Goal: Transaction & Acquisition: Purchase product/service

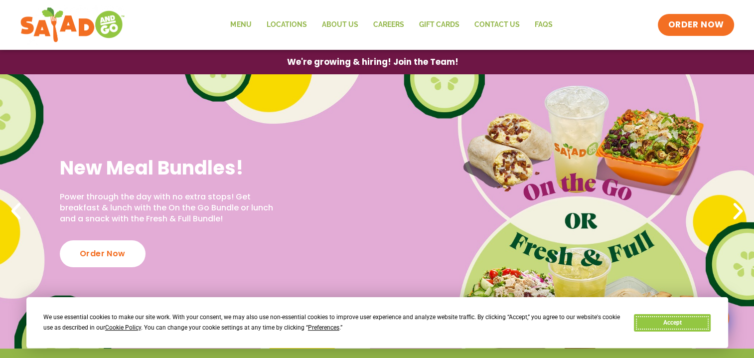
click at [681, 324] on button "Accept" at bounding box center [672, 322] width 77 height 17
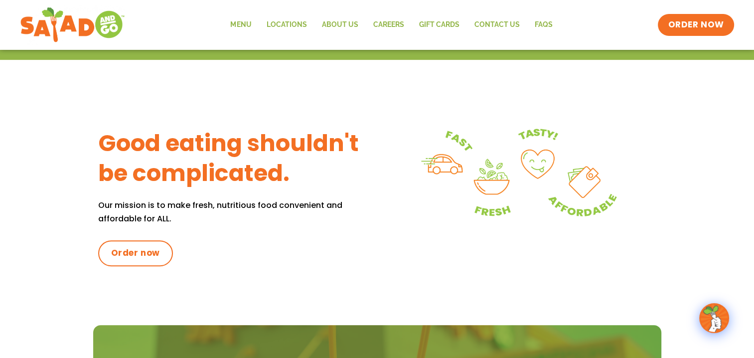
scroll to position [367, 0]
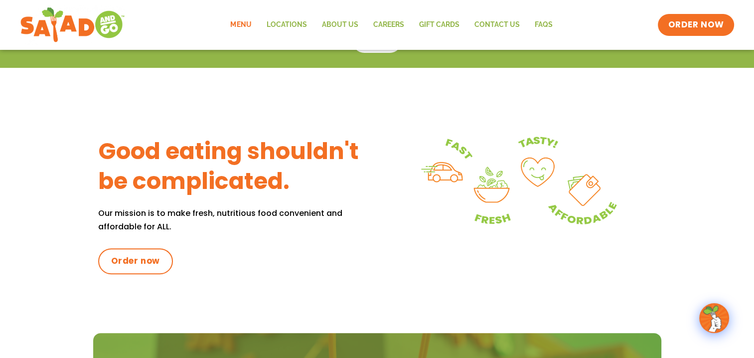
click at [243, 28] on link "Menu" at bounding box center [241, 24] width 36 height 23
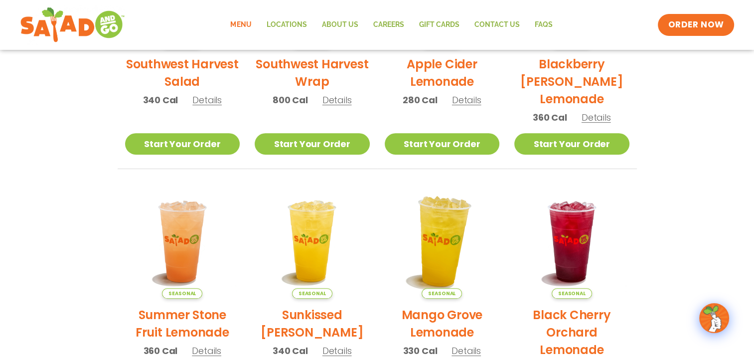
scroll to position [199, 0]
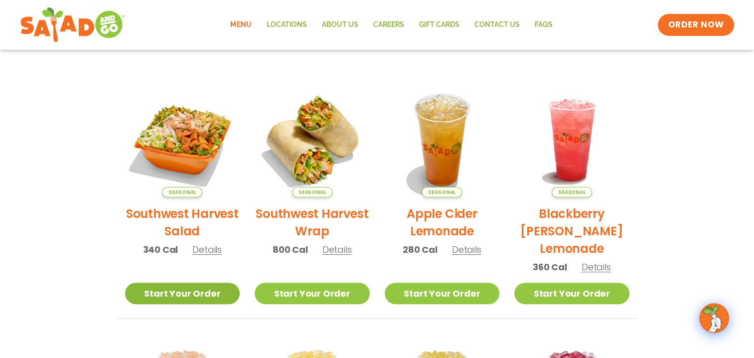
click at [204, 300] on link "Start Your Order" at bounding box center [182, 293] width 115 height 21
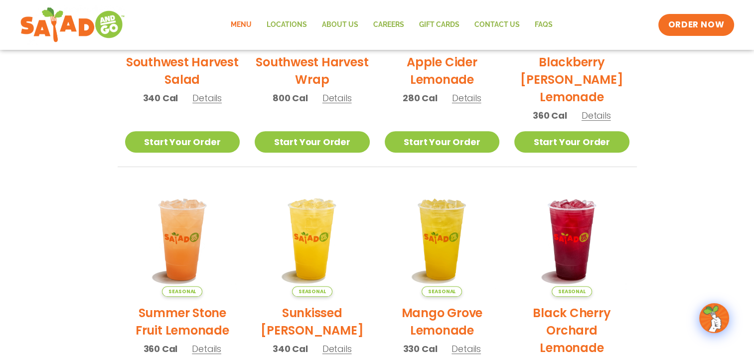
scroll to position [299, 0]
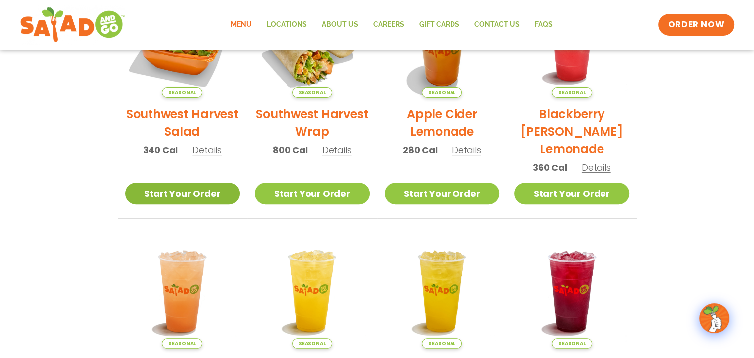
click at [174, 194] on link "Start Your Order" at bounding box center [182, 193] width 115 height 21
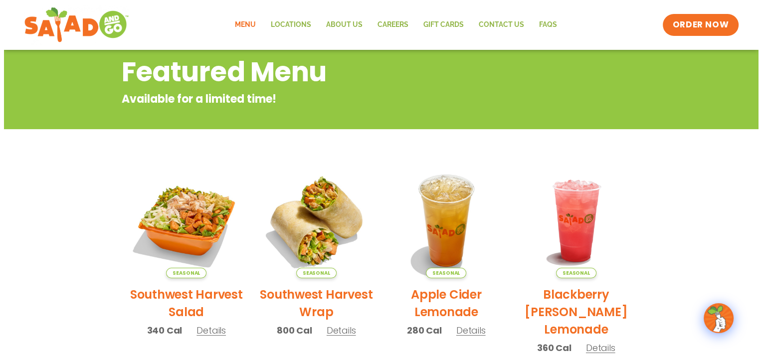
scroll to position [249, 0]
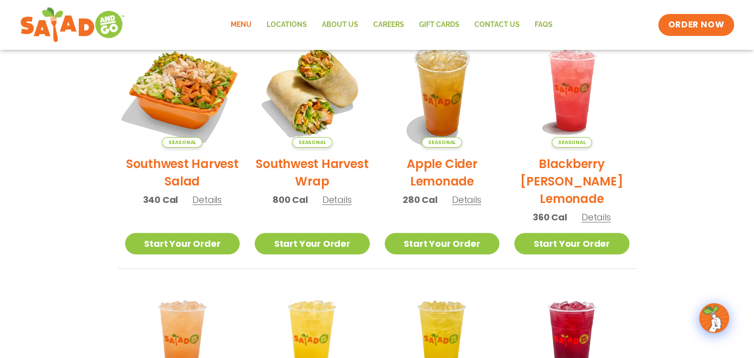
click at [203, 99] on img at bounding box center [182, 89] width 135 height 135
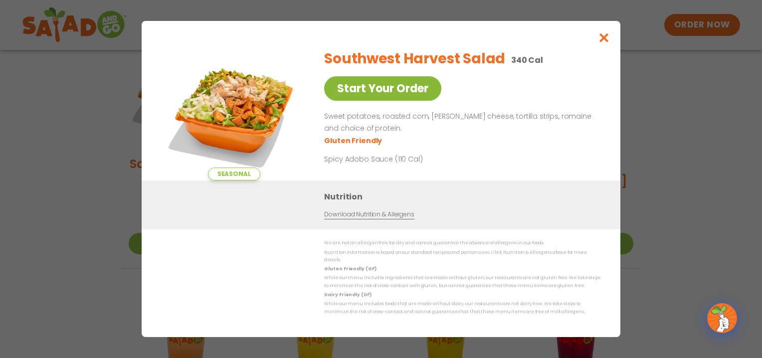
click at [400, 84] on link "Start Your Order" at bounding box center [382, 88] width 117 height 24
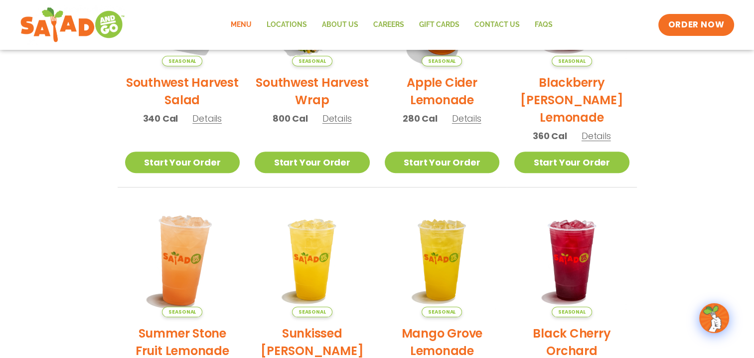
scroll to position [281, 0]
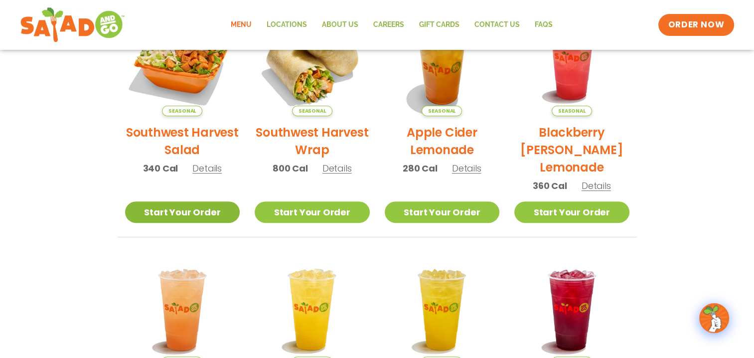
click at [197, 212] on link "Start Your Order" at bounding box center [182, 211] width 115 height 21
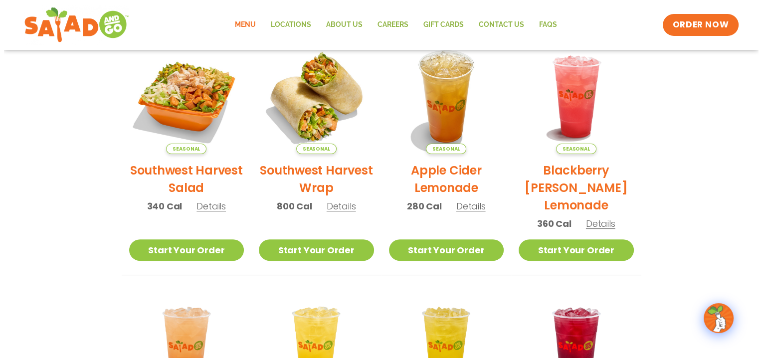
scroll to position [150, 0]
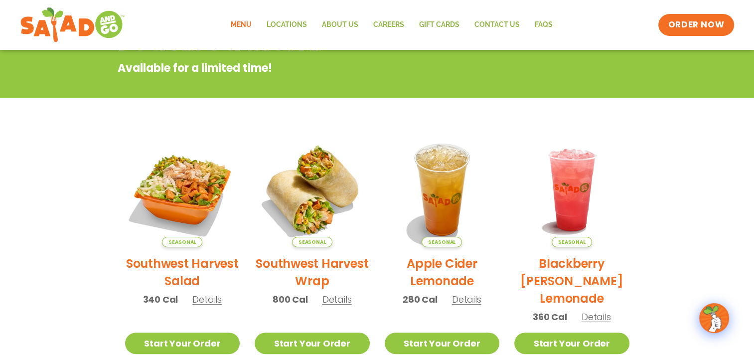
click at [209, 298] on span "Details" at bounding box center [206, 299] width 29 height 12
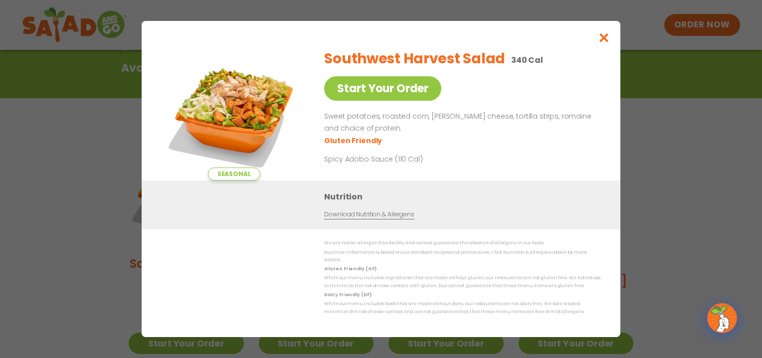
click at [244, 178] on span "Seasonal" at bounding box center [234, 173] width 52 height 13
click at [393, 94] on link "Start Your Order" at bounding box center [382, 88] width 117 height 24
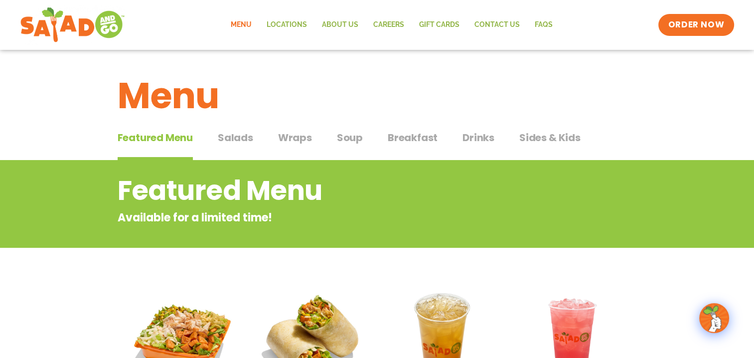
click at [244, 137] on span "Salads" at bounding box center [235, 137] width 35 height 15
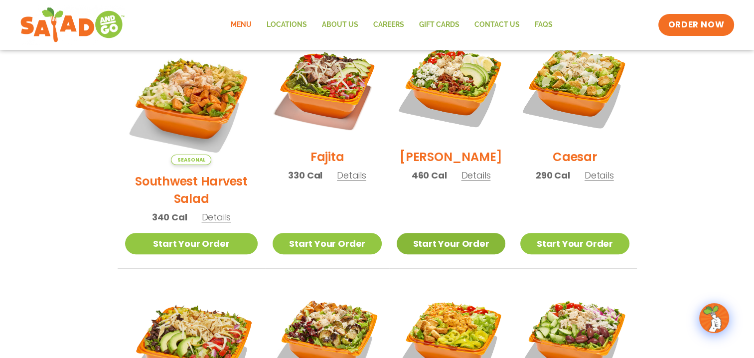
scroll to position [249, 0]
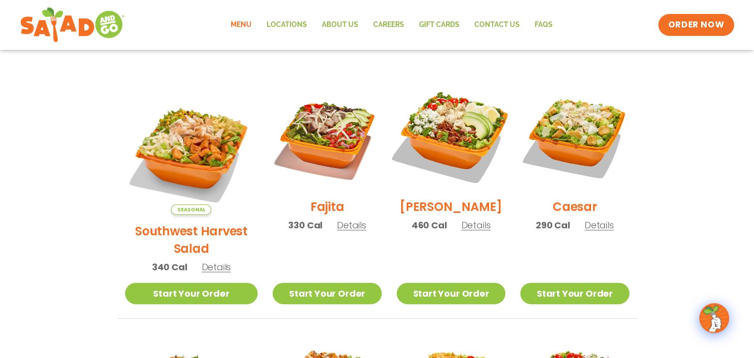
click at [440, 147] on img at bounding box center [451, 136] width 128 height 128
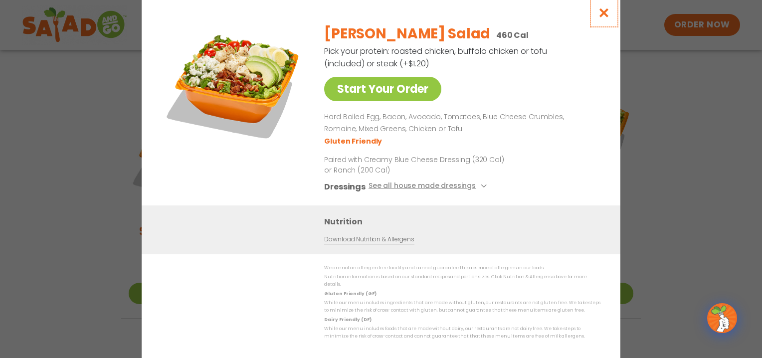
click at [604, 14] on icon "Close modal" at bounding box center [604, 12] width 12 height 10
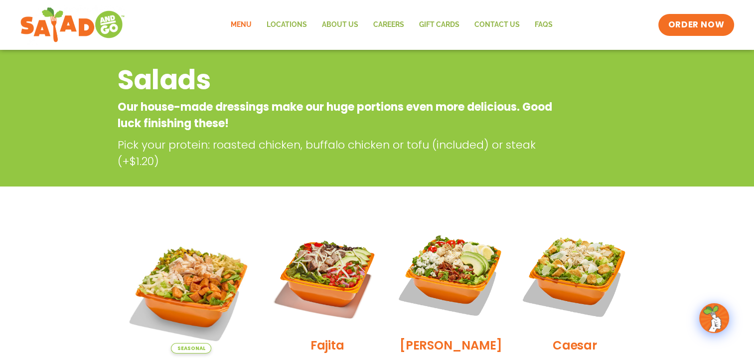
scroll to position [0, 0]
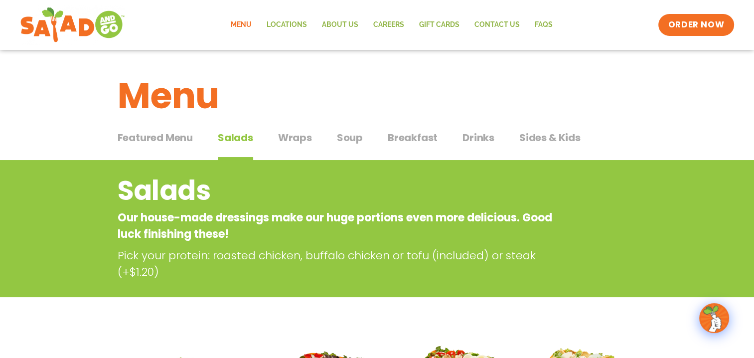
click at [475, 135] on span "Drinks" at bounding box center [478, 137] width 32 height 15
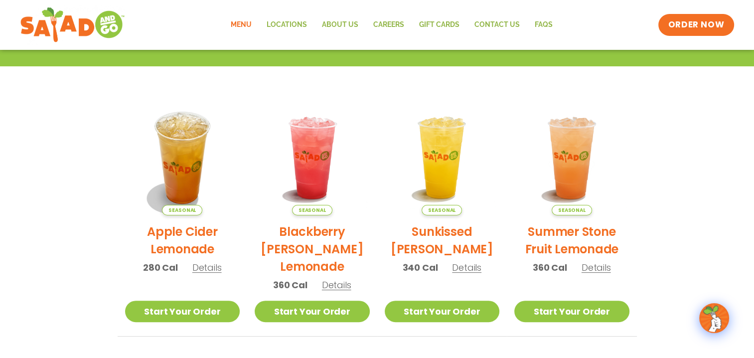
scroll to position [199, 0]
